Goal: Navigation & Orientation: Find specific page/section

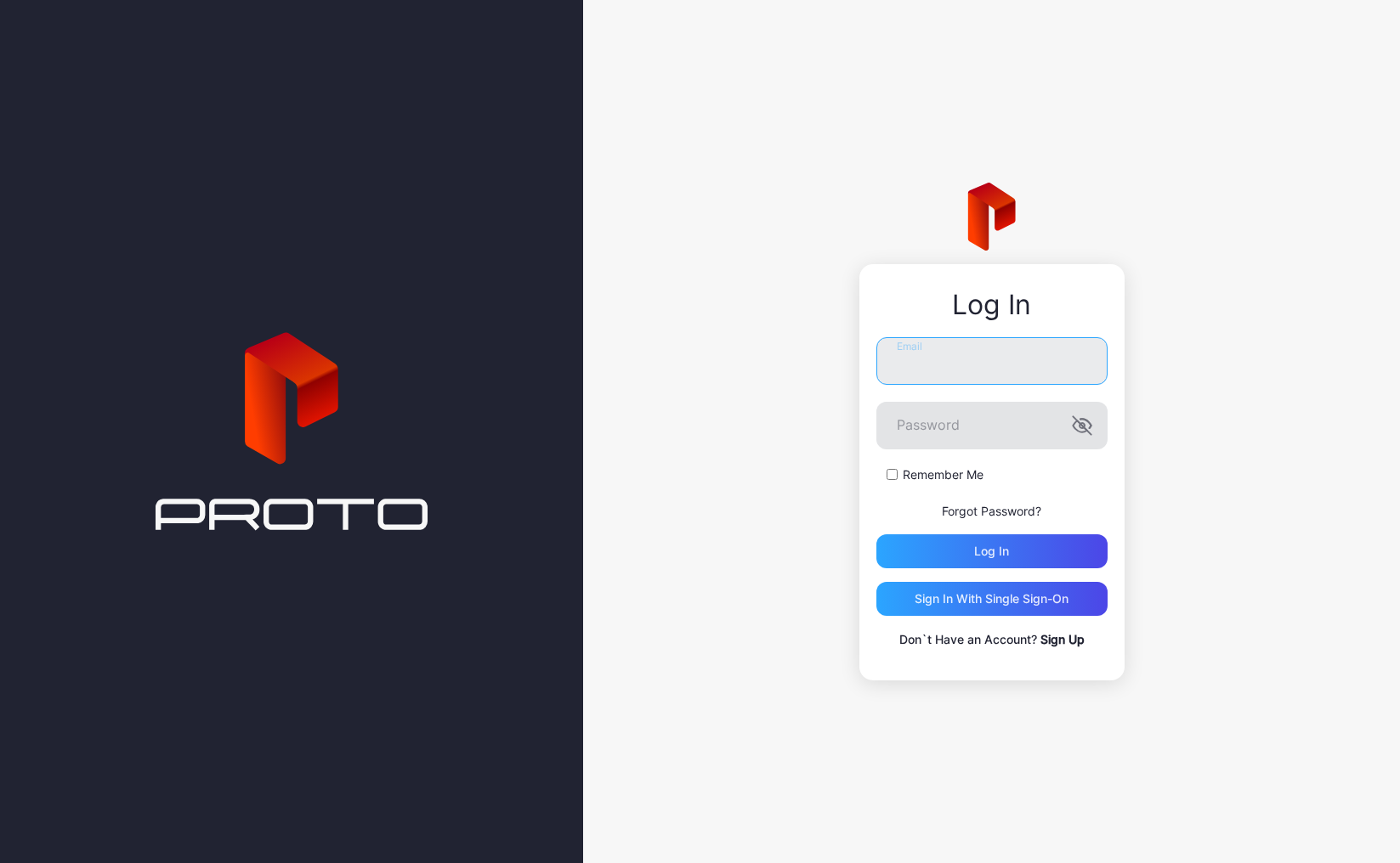
type input "**********"
click at [1087, 432] on icon "button" at bounding box center [1081, 425] width 20 height 20
click at [1010, 546] on div "Log in" at bounding box center [991, 551] width 231 height 34
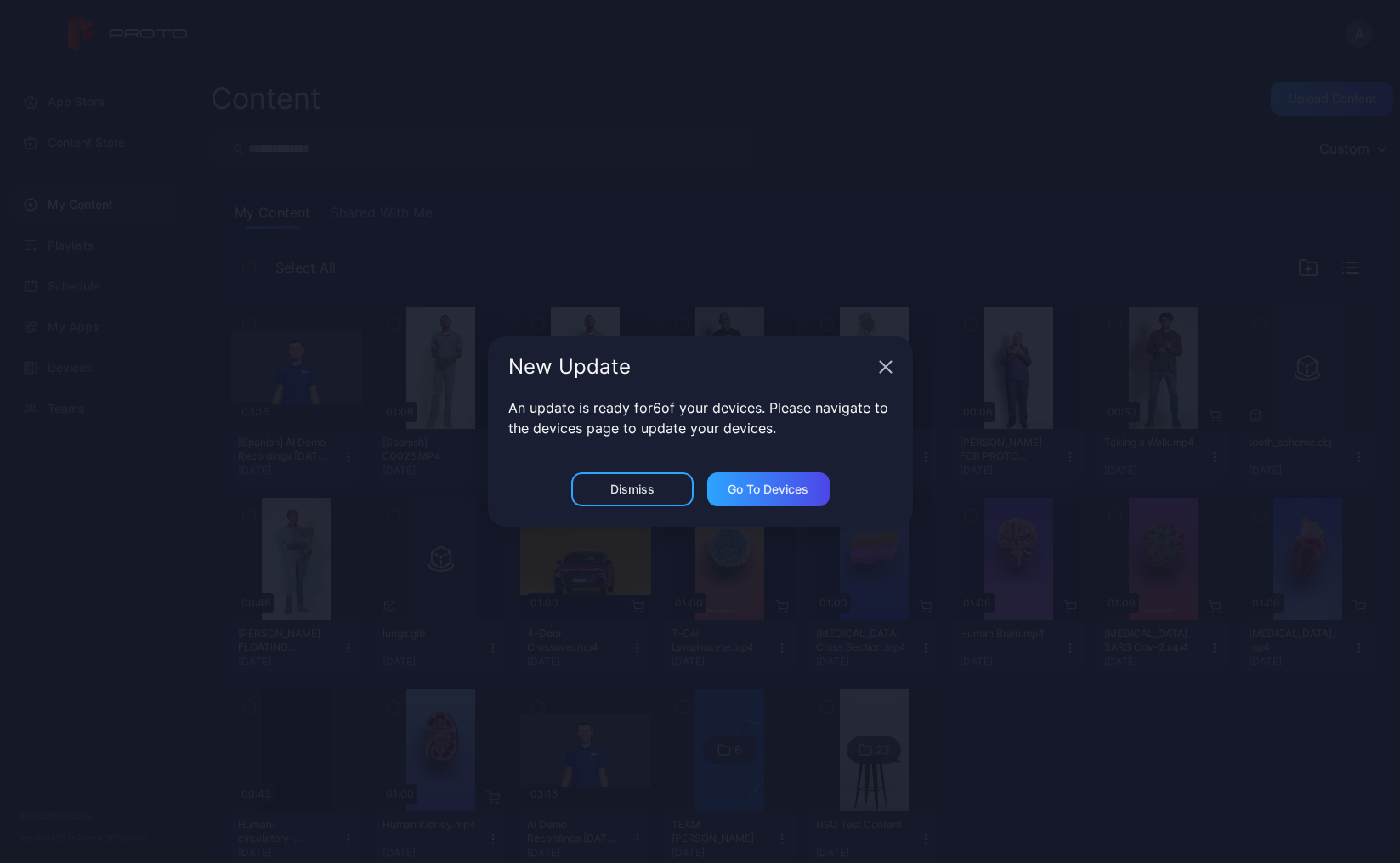
click at [890, 371] on icon "button" at bounding box center [885, 366] width 11 height 11
